Goal: Browse casually

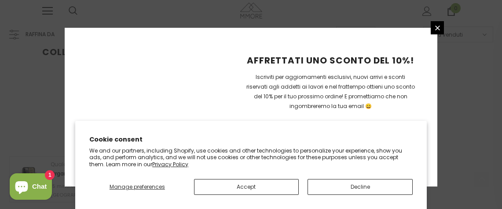
scroll to position [305, 0]
